Goal: Navigation & Orientation: Locate item on page

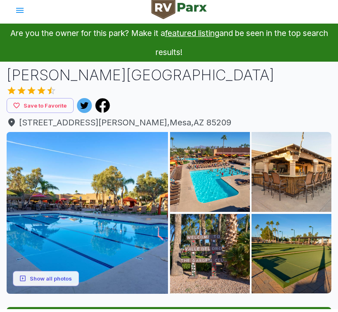
scroll to position [4, 0]
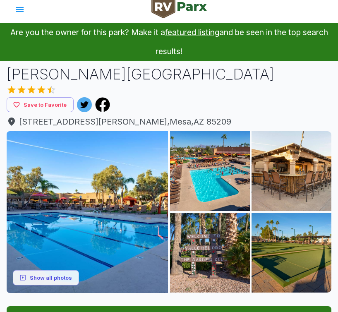
click at [107, 198] on img at bounding box center [87, 211] width 161 height 161
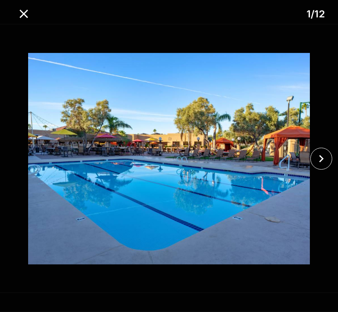
click at [323, 154] on icon "close" at bounding box center [321, 159] width 14 height 14
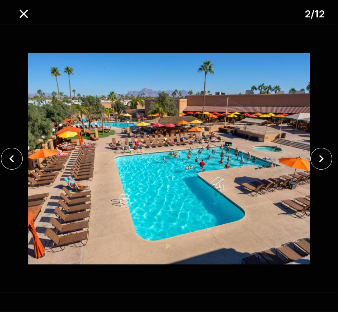
click at [321, 152] on icon "close" at bounding box center [321, 159] width 14 height 14
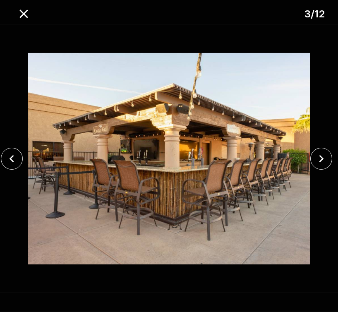
click at [326, 154] on icon "close" at bounding box center [321, 159] width 14 height 14
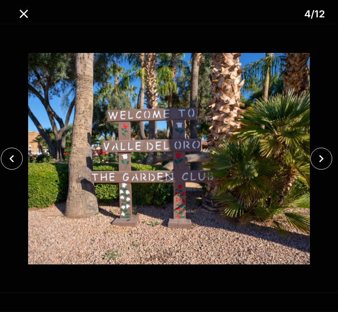
click at [324, 153] on icon "close" at bounding box center [321, 159] width 14 height 14
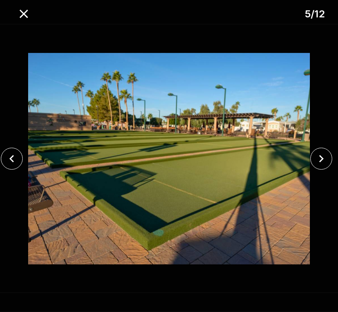
click at [323, 152] on icon "close" at bounding box center [321, 159] width 14 height 14
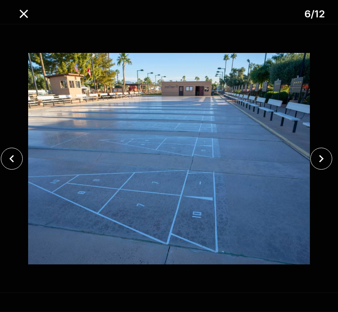
click at [323, 155] on icon "close" at bounding box center [321, 159] width 14 height 14
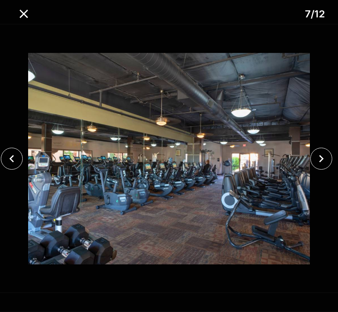
click at [323, 148] on button "close" at bounding box center [322, 159] width 22 height 22
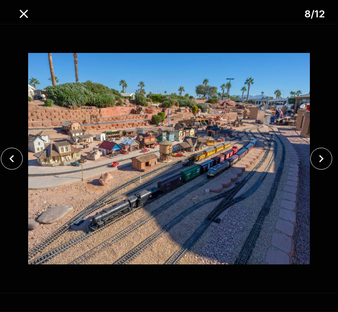
click at [321, 150] on button "close" at bounding box center [322, 159] width 22 height 22
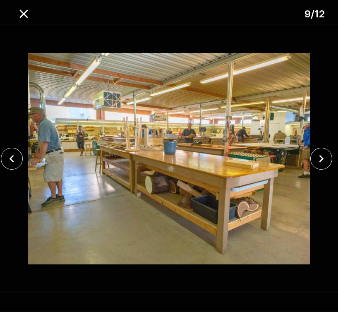
click at [323, 144] on div at bounding box center [169, 158] width 338 height 269
click at [324, 157] on icon "close" at bounding box center [321, 159] width 14 height 14
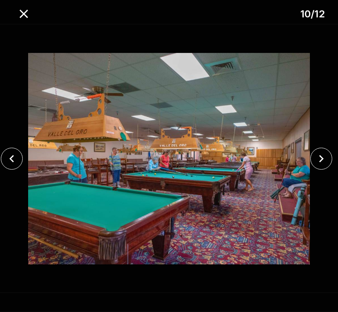
click at [322, 158] on icon "close" at bounding box center [322, 158] width 5 height 7
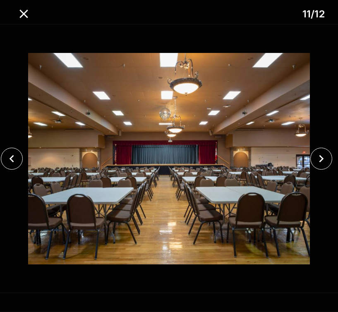
click at [323, 149] on button "close" at bounding box center [322, 159] width 22 height 22
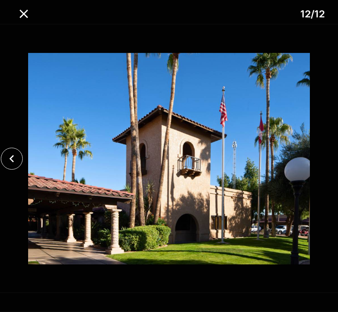
click at [303, 160] on img at bounding box center [169, 158] width 282 height 269
click at [24, 7] on icon "close" at bounding box center [24, 14] width 14 height 14
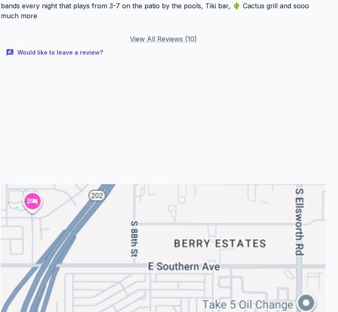
scroll to position [1238, 6]
